Goal: Information Seeking & Learning: Learn about a topic

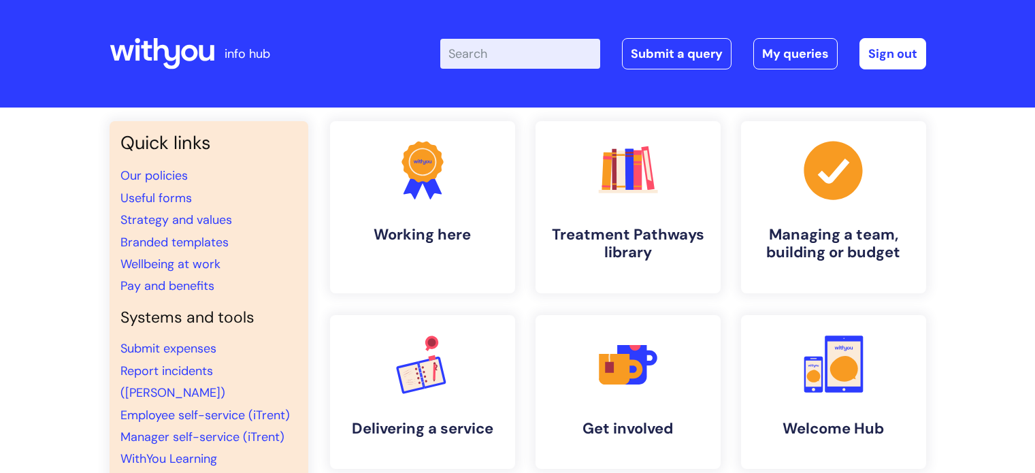
click at [563, 64] on input "Enter your search term here..." at bounding box center [520, 54] width 160 height 30
type input "central"
click button "Search" at bounding box center [0, 0] width 0 height 0
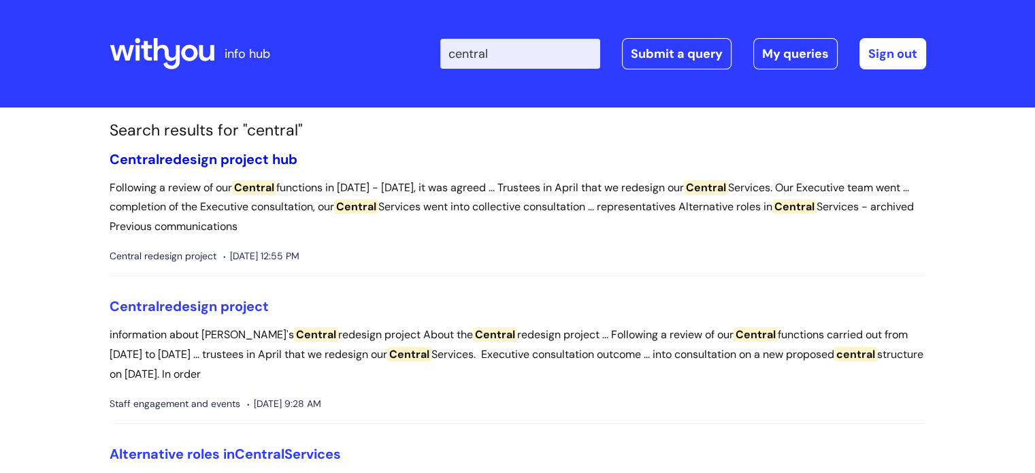
click at [201, 158] on link "Central redesign project hub" at bounding box center [204, 159] width 188 height 18
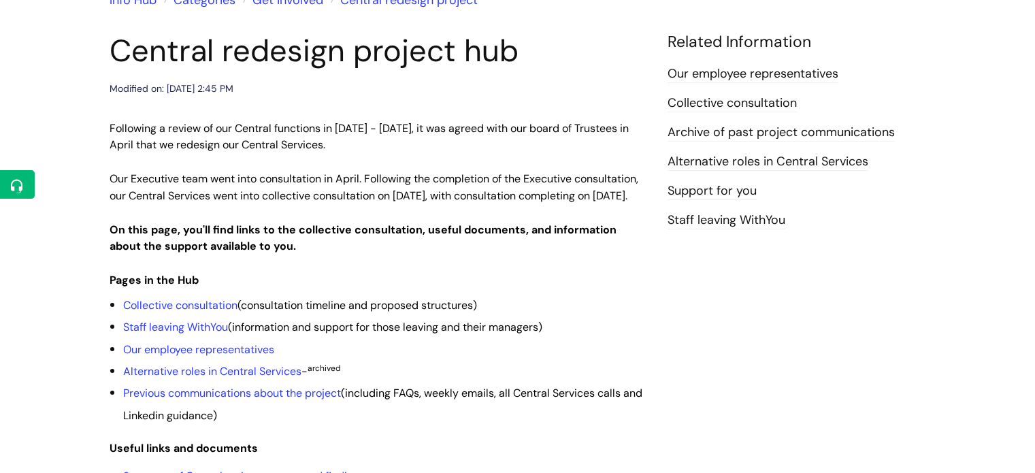
scroll to position [221, 0]
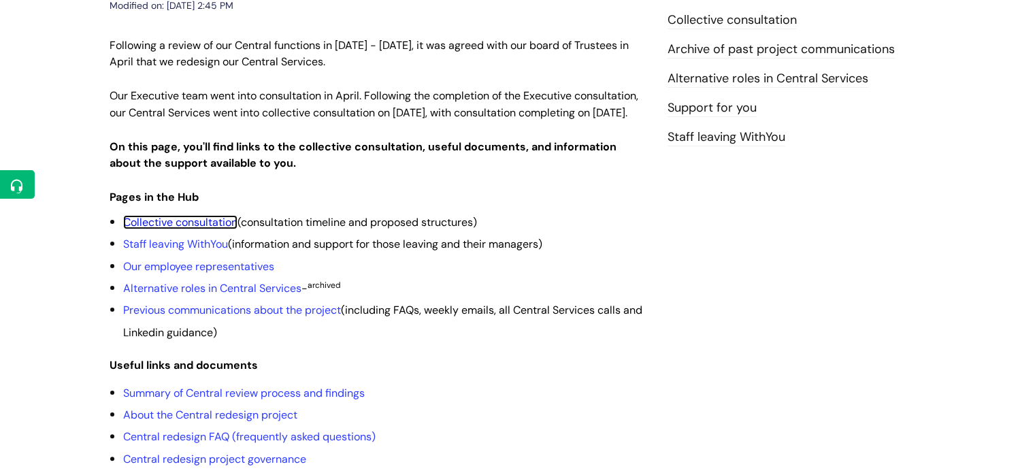
drag, startPoint x: 212, startPoint y: 231, endPoint x: 350, endPoint y: 179, distance: 146.9
click at [350, 179] on div "Following a review of our Central functions in [DATE] - [DATE], it was agreed w…" at bounding box center [379, 338] width 538 height 602
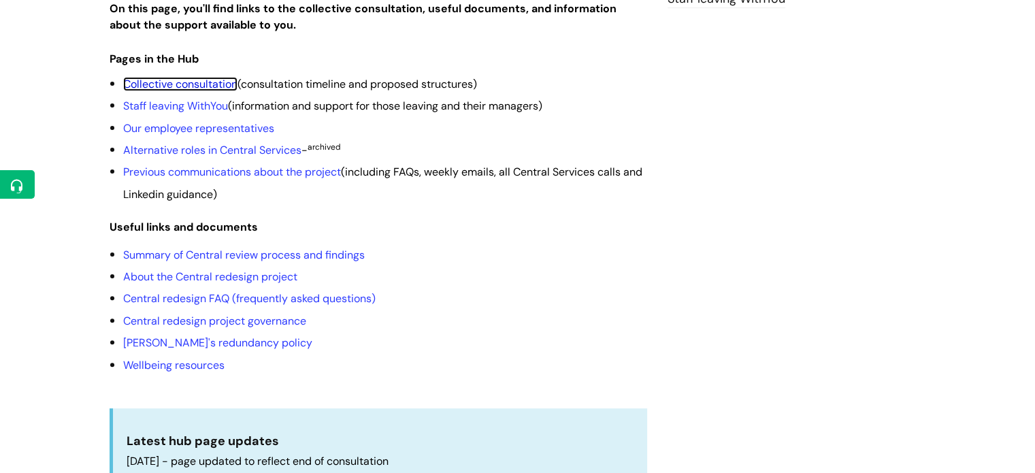
scroll to position [353, 0]
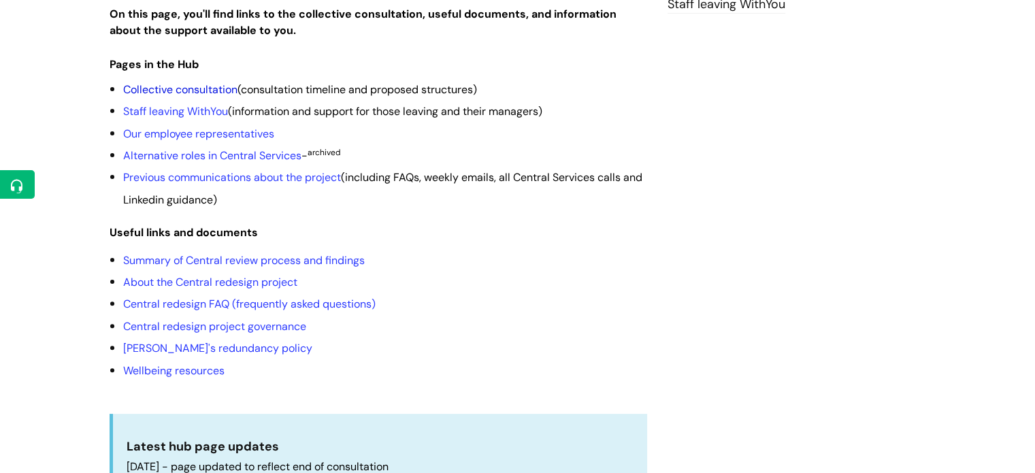
click at [165, 97] on link "Collective consultation" at bounding box center [180, 89] width 114 height 14
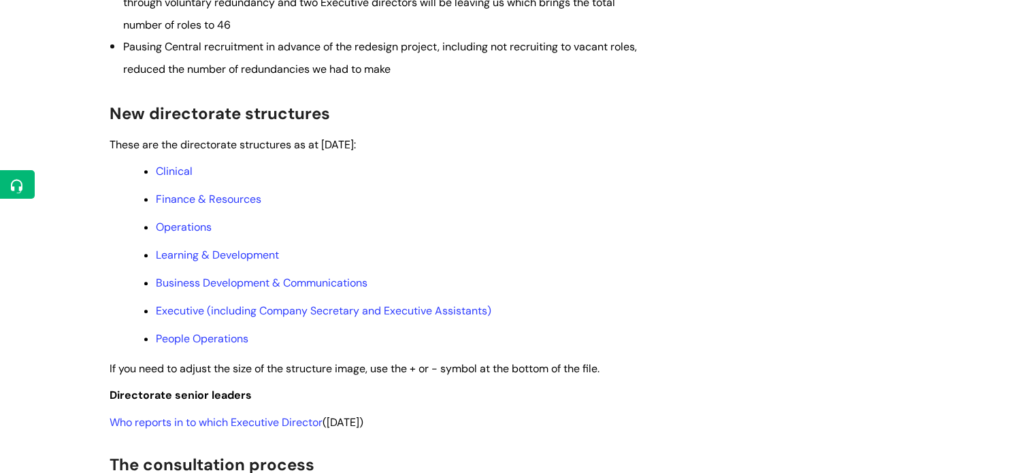
scroll to position [639, 0]
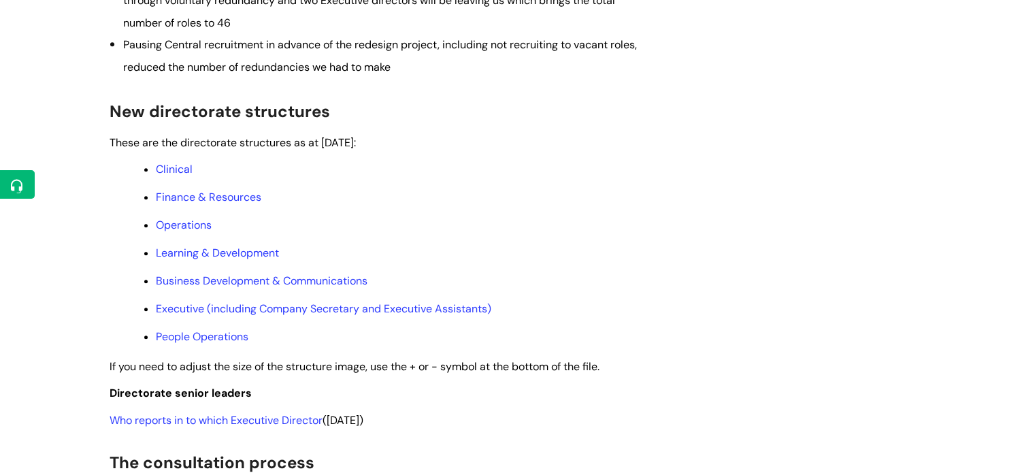
click at [184, 252] on ul "Clinical Finance & Resources Operations Learning & Development Business Develop…" at bounding box center [385, 252] width 524 height 185
click at [183, 232] on link "Operations" at bounding box center [184, 225] width 56 height 14
